Goal: Task Accomplishment & Management: Use online tool/utility

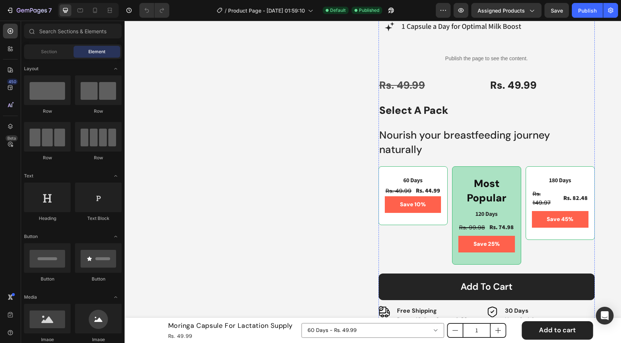
scroll to position [389, 0]
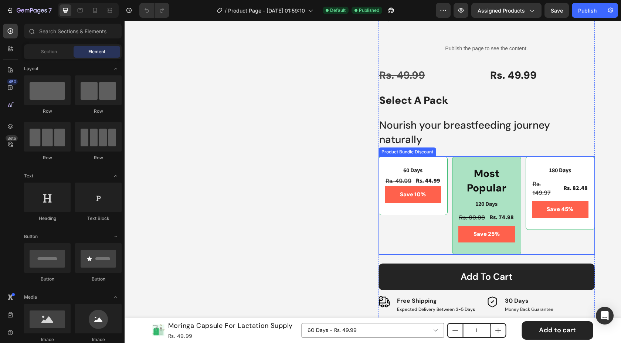
click at [429, 151] on div "Product Bundle Discount" at bounding box center [407, 152] width 55 height 7
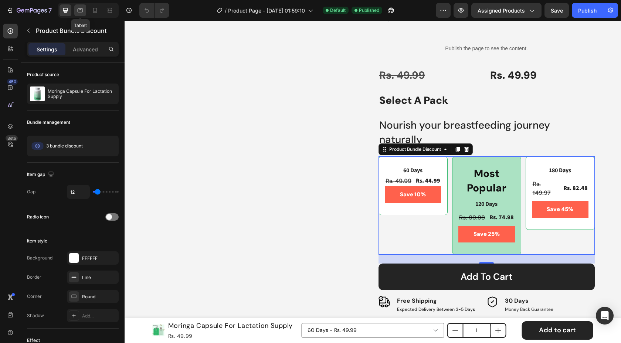
click at [84, 9] on icon at bounding box center [80, 10] width 7 height 7
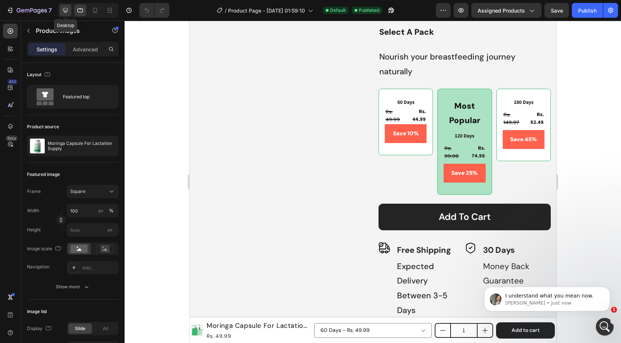
click at [68, 13] on icon at bounding box center [65, 10] width 7 height 7
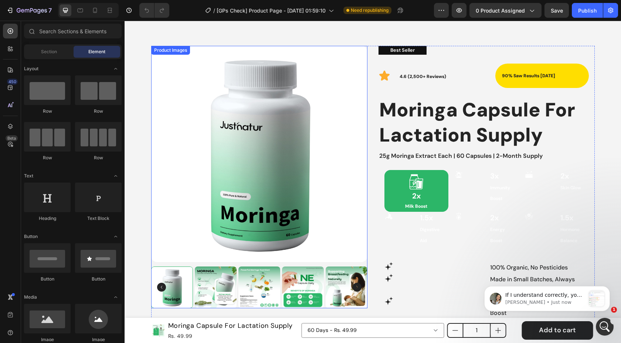
scroll to position [46, 0]
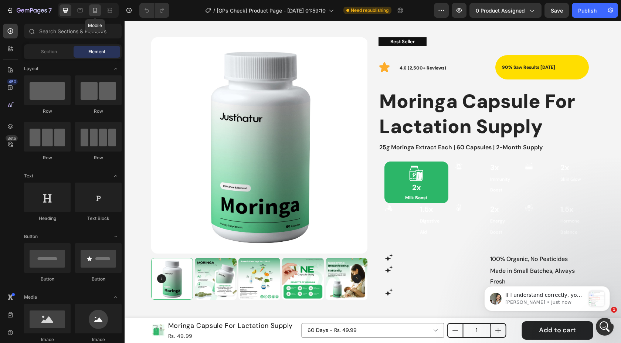
click at [95, 11] on icon at bounding box center [94, 10] width 7 height 7
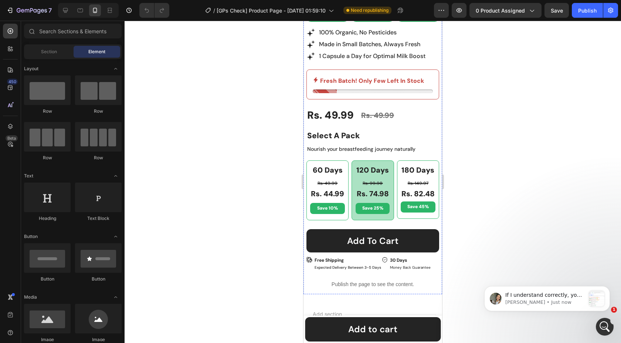
scroll to position [355, 0]
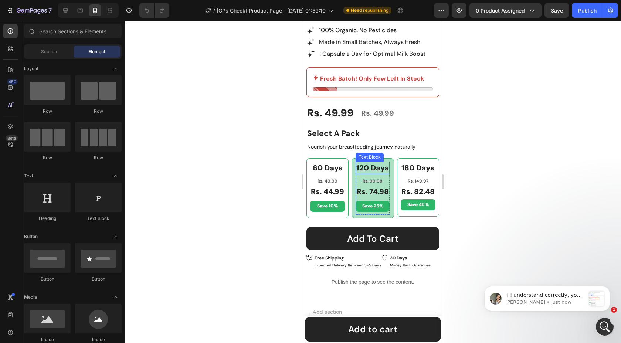
click at [367, 166] on p "120 Days" at bounding box center [372, 167] width 33 height 11
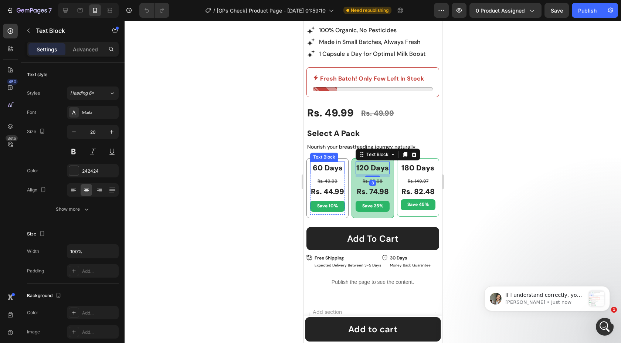
click at [342, 169] on p "60 Days" at bounding box center [327, 167] width 33 height 11
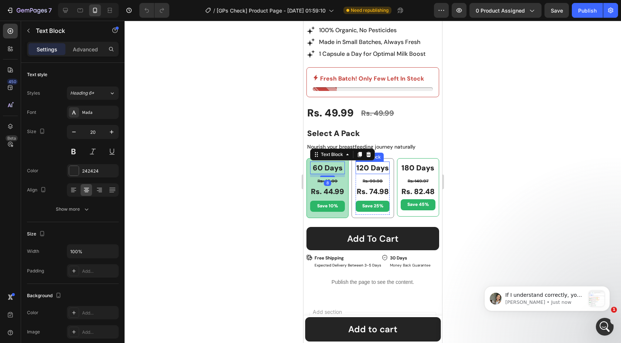
click at [384, 161] on div "120 Days Text Block Rs. 99.98 Product Price Product Price Rs. 74.98 Product Pri…" at bounding box center [373, 188] width 42 height 60
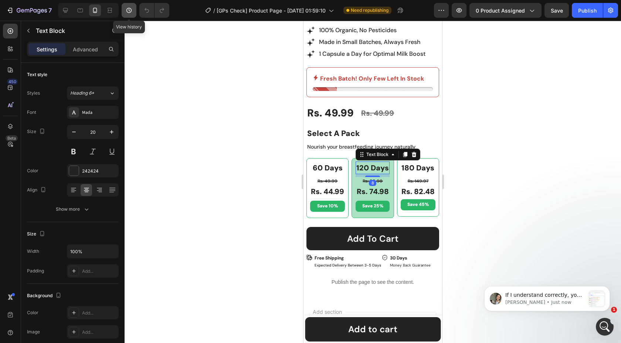
click at [126, 11] on icon "button" at bounding box center [128, 10] width 7 height 7
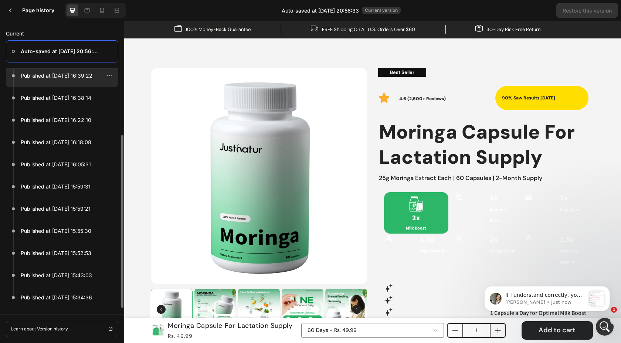
scroll to position [49, 0]
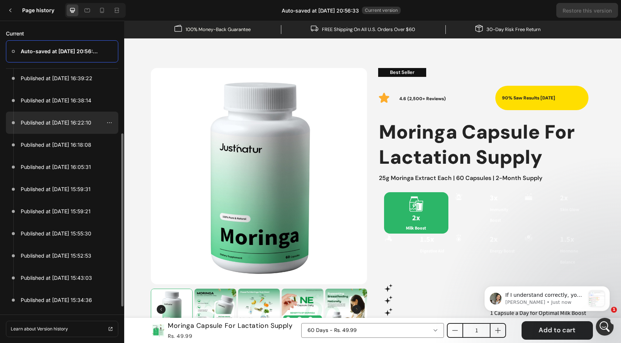
click at [52, 125] on p "Published at Aug 26, 16:22:10" at bounding box center [56, 122] width 71 height 9
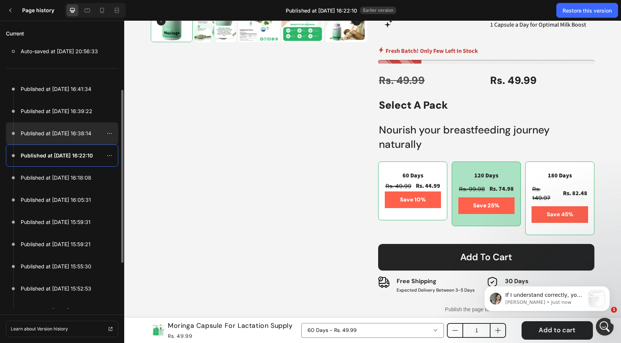
scroll to position [0, 0]
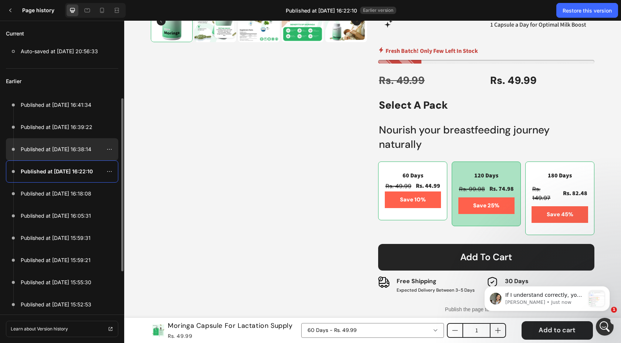
click at [60, 144] on div at bounding box center [62, 149] width 112 height 22
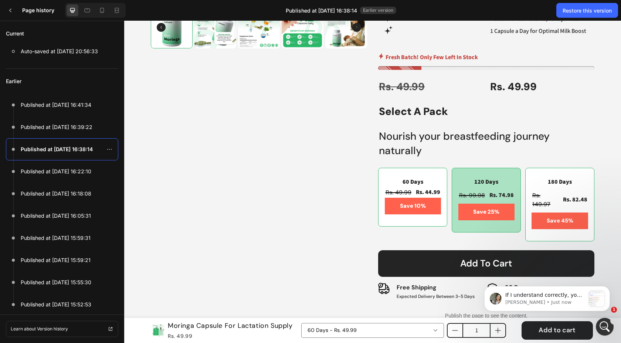
scroll to position [288, 0]
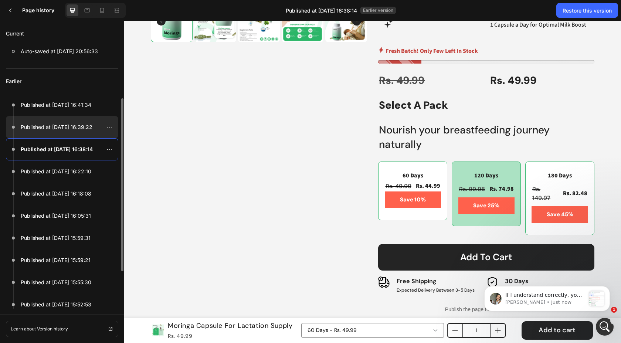
click at [76, 124] on p "Published at Aug 26, 16:39:22" at bounding box center [57, 127] width 72 height 9
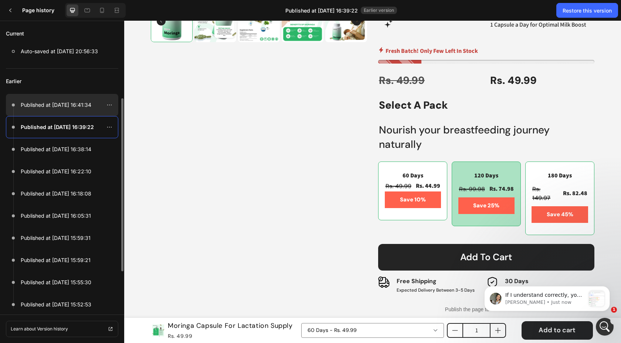
click at [66, 106] on p "Published at Aug 26, 16:41:34" at bounding box center [56, 105] width 71 height 9
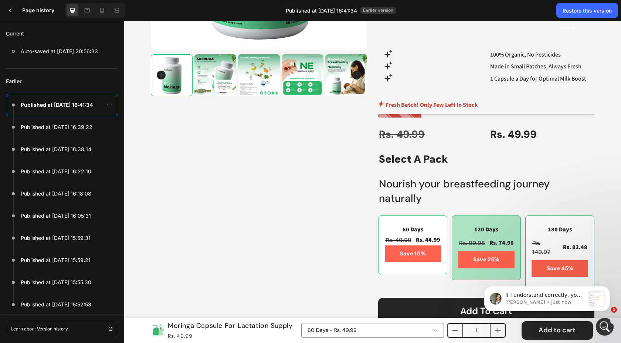
scroll to position [256, 0]
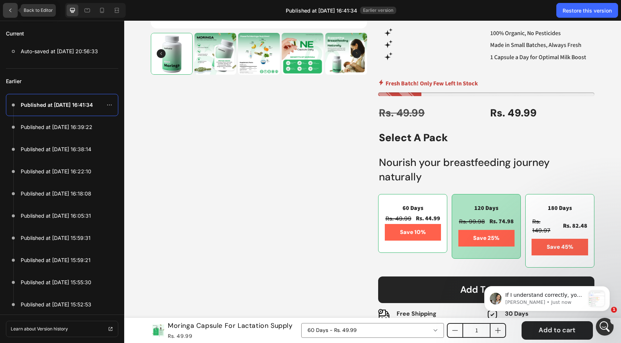
click at [17, 10] on div at bounding box center [10, 10] width 15 height 15
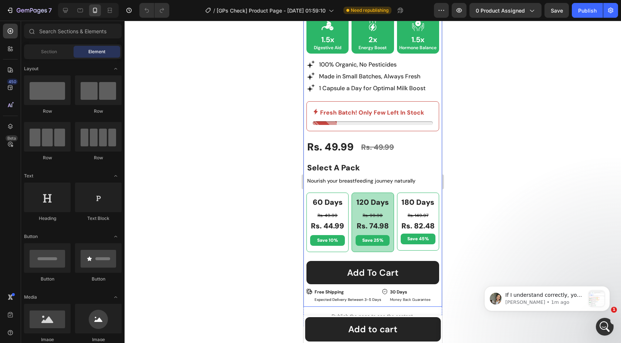
scroll to position [328, 0]
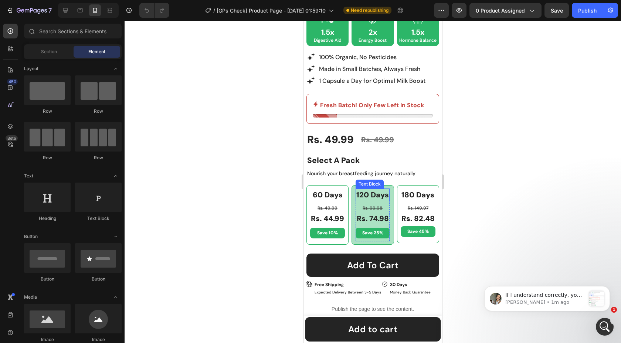
click at [369, 189] on p "120 Days" at bounding box center [372, 194] width 33 height 11
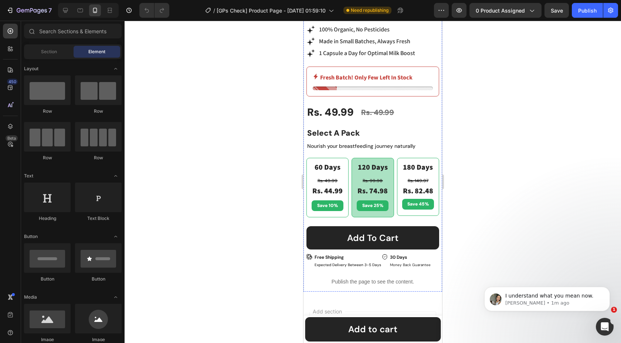
scroll to position [366, 0]
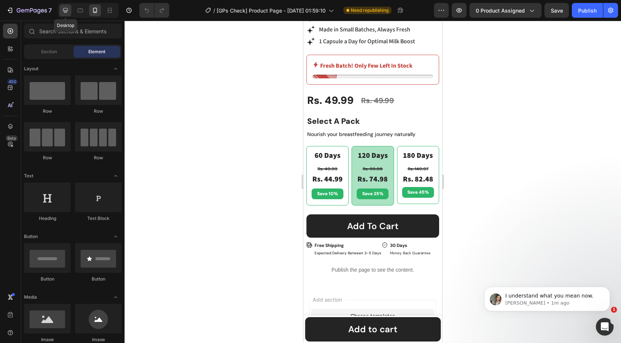
click at [65, 10] on icon at bounding box center [65, 10] width 7 height 7
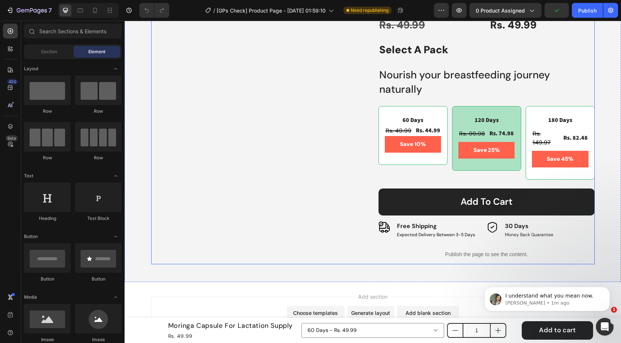
scroll to position [358, 0]
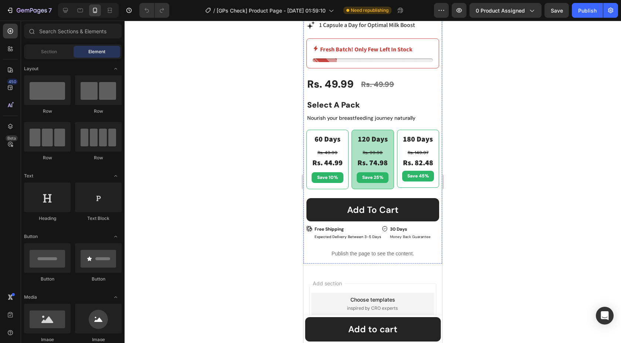
scroll to position [417, 0]
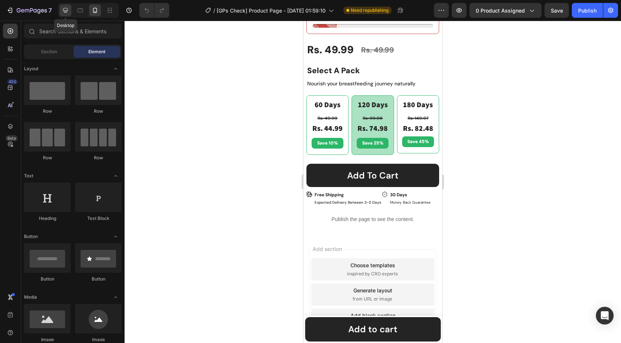
drag, startPoint x: 60, startPoint y: 10, endPoint x: 109, endPoint y: 67, distance: 75.8
click at [60, 10] on div at bounding box center [66, 10] width 12 height 12
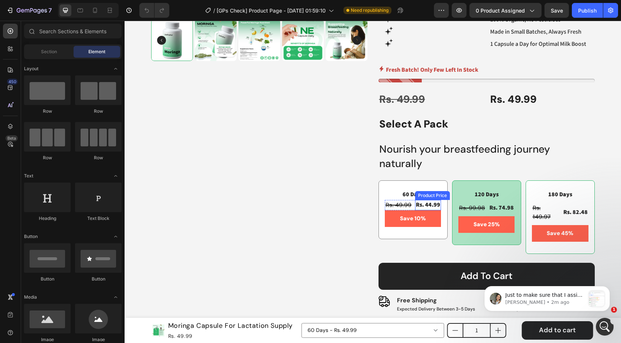
scroll to position [285, 0]
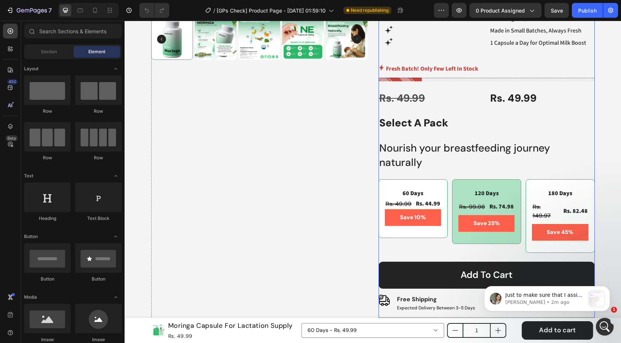
click at [422, 174] on div "Best Seller Text Block Icon 4.6 (2,500+ Reviews) Text Block 90% saw results in …" at bounding box center [487, 57] width 216 height 521
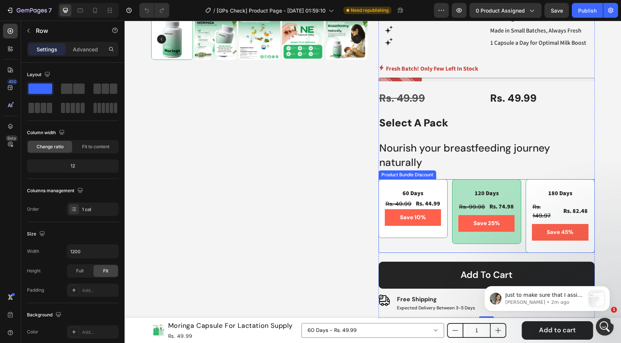
click at [420, 184] on div "60 Days Text Block Rs. 49.99 Product Price Product Price Rs. 44.99 Product Pric…" at bounding box center [413, 208] width 69 height 59
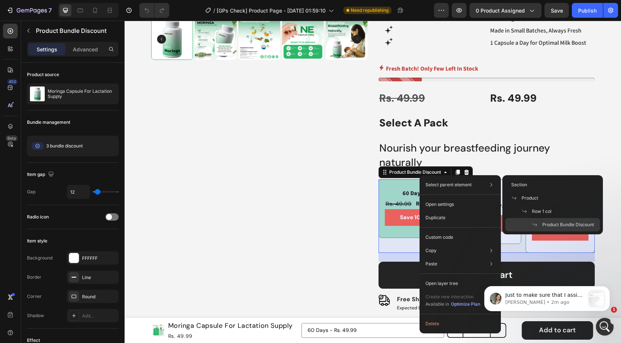
click at [547, 222] on span "Product Bundle Discount" at bounding box center [569, 225] width 52 height 7
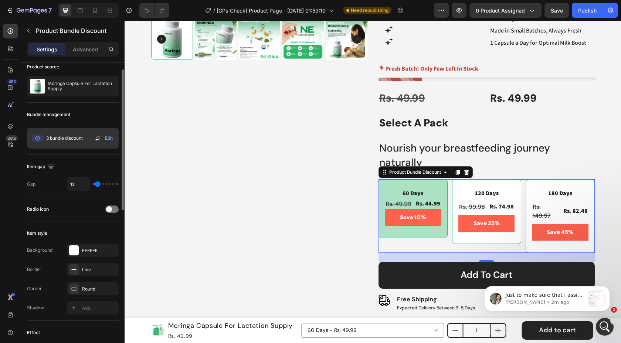
scroll to position [12, 0]
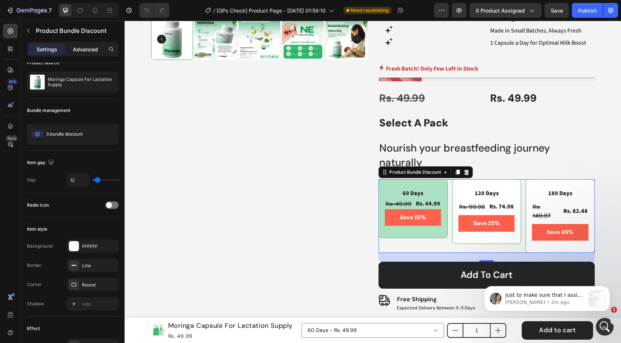
click at [84, 51] on p "Advanced" at bounding box center [85, 49] width 25 height 8
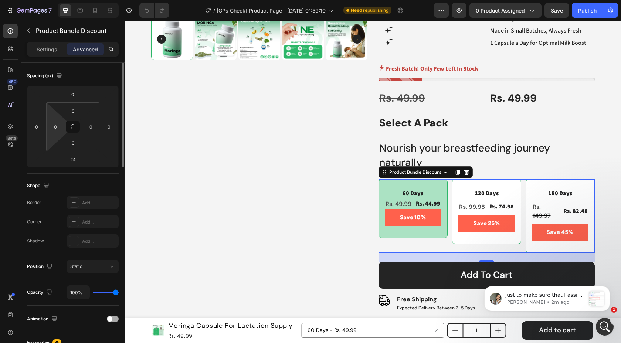
scroll to position [0, 0]
